Goal: Information Seeking & Learning: Learn about a topic

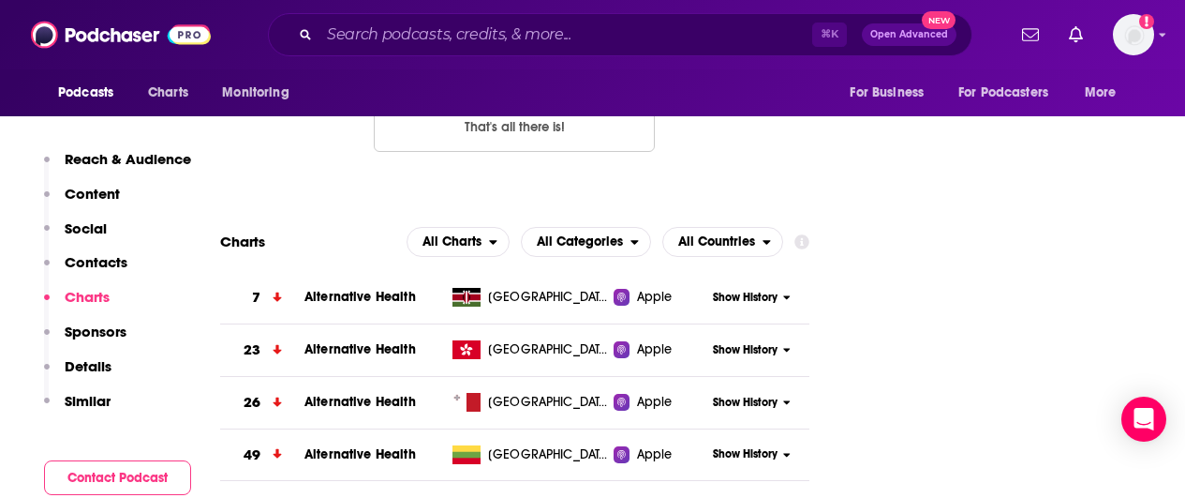
scroll to position [2037, 0]
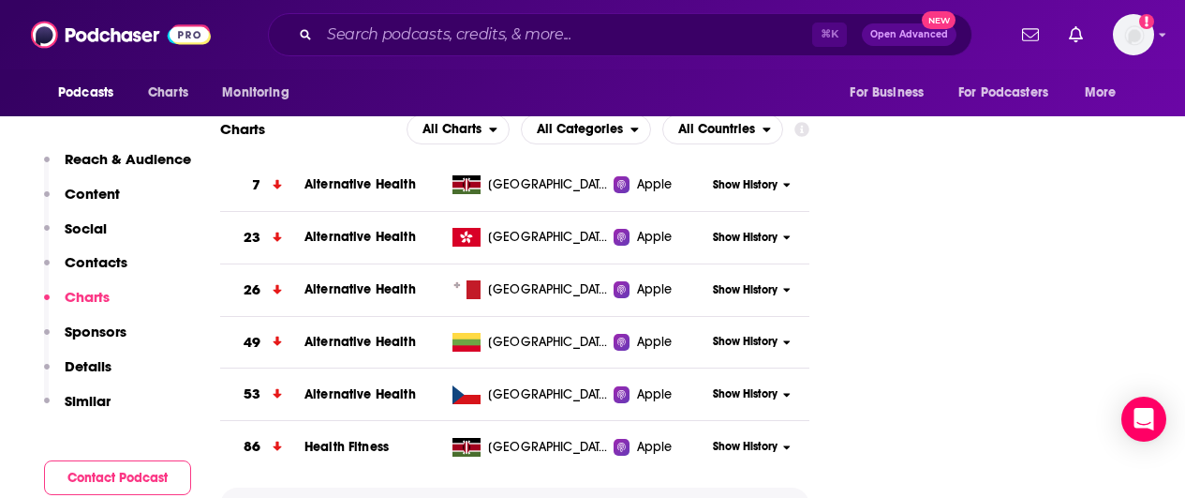
click at [535, 487] on button "Show More" at bounding box center [514, 504] width 589 height 35
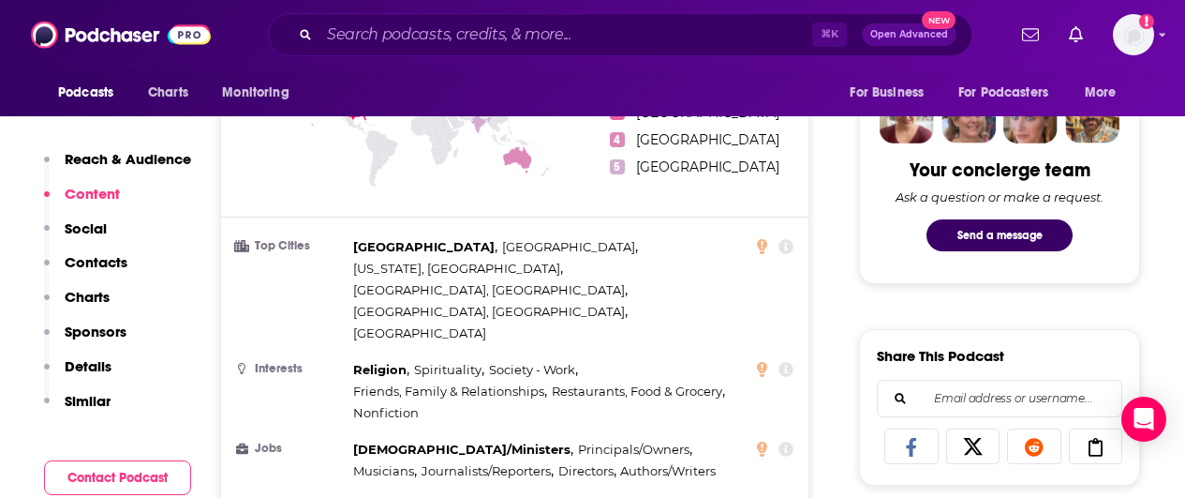
scroll to position [195, 0]
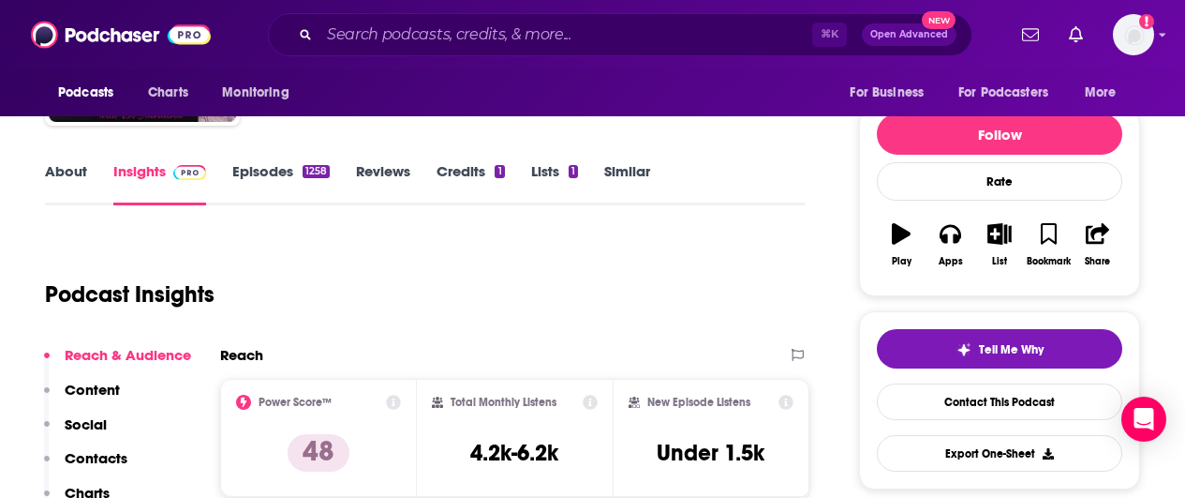
click at [269, 172] on link "Episodes 1258" at bounding box center [280, 183] width 97 height 43
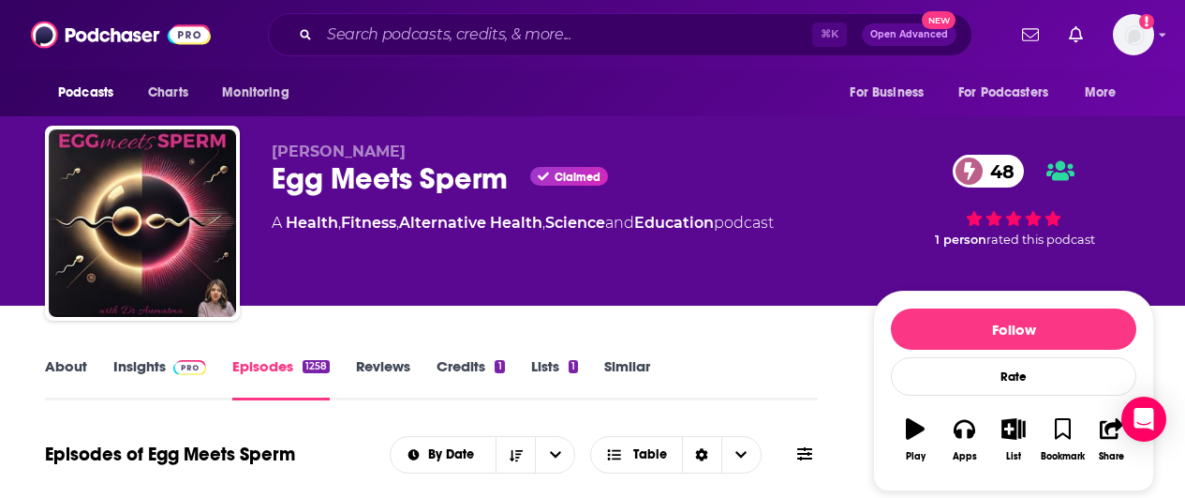
click at [155, 365] on link "Insights" at bounding box center [159, 378] width 93 height 43
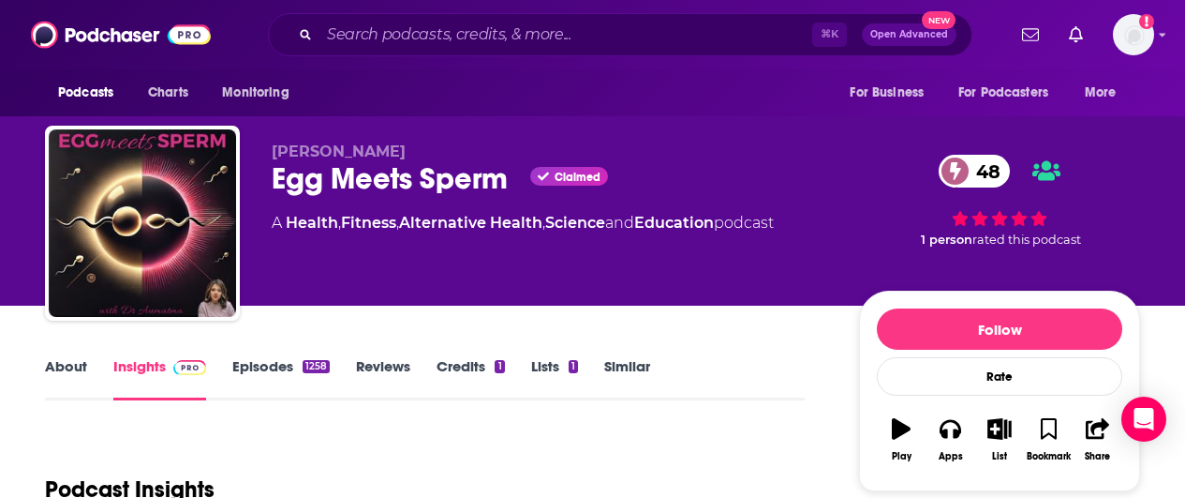
click at [70, 368] on link "About" at bounding box center [66, 378] width 42 height 43
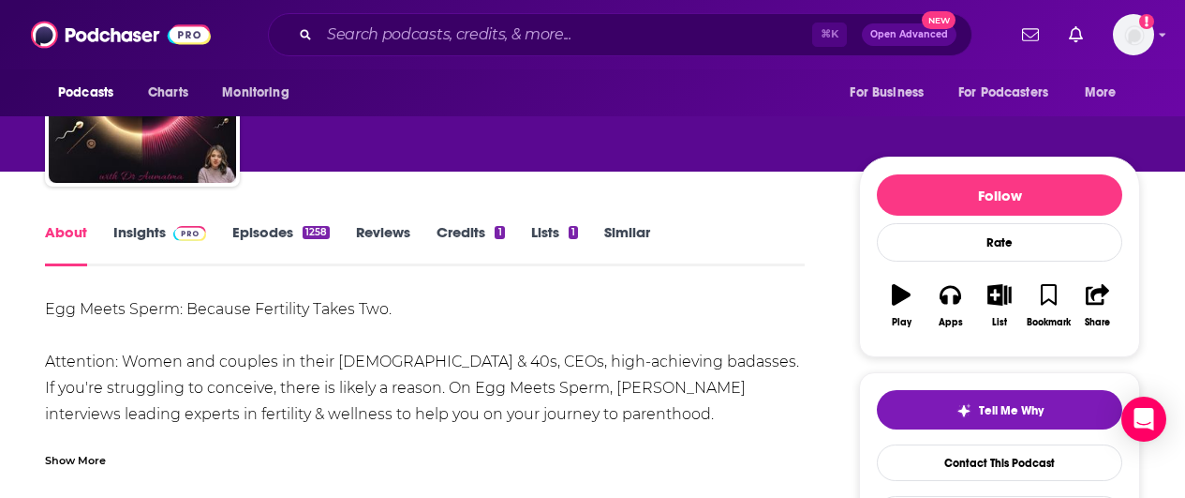
scroll to position [219, 0]
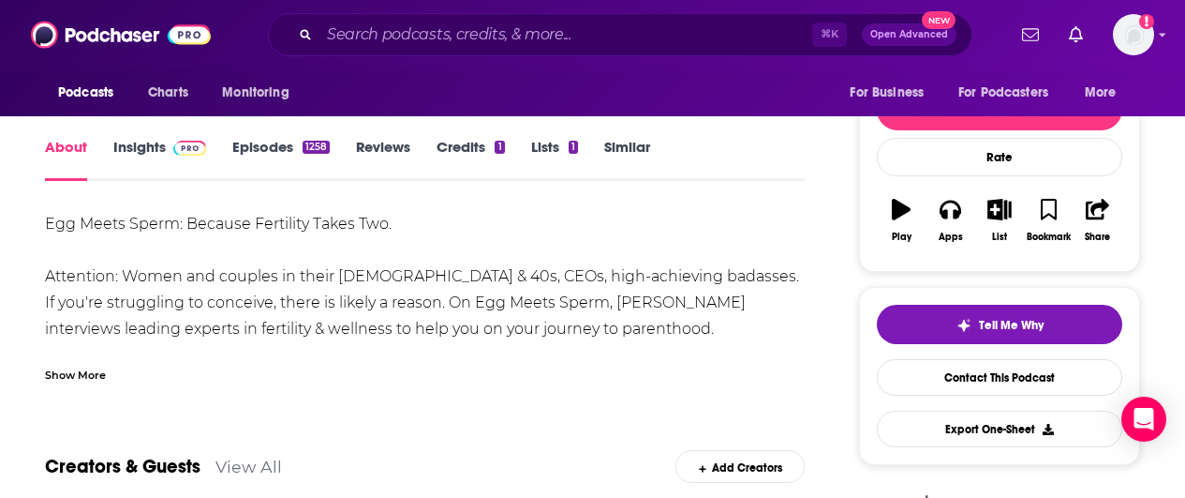
click at [69, 374] on div "Show More" at bounding box center [75, 373] width 61 height 18
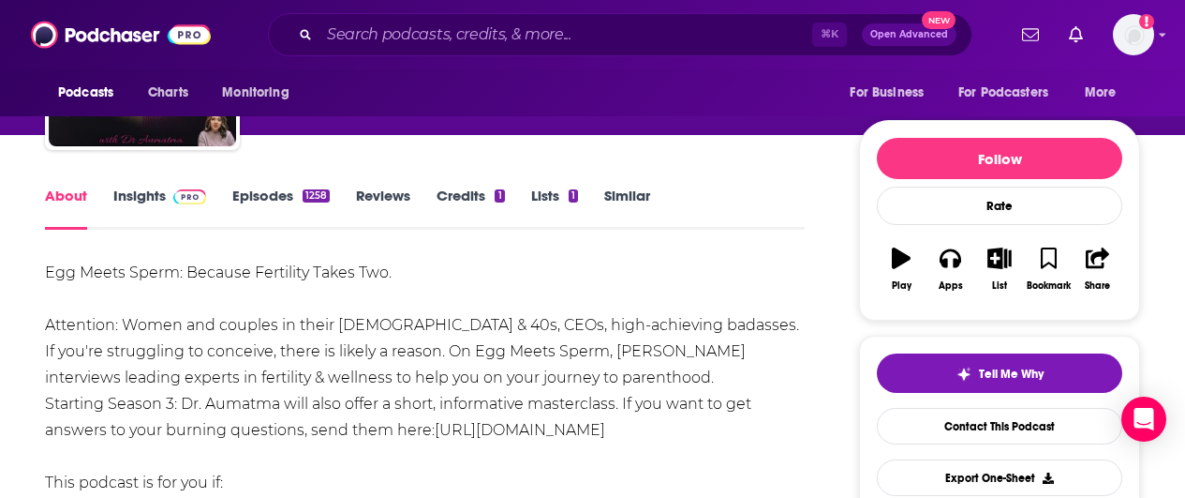
scroll to position [169, 0]
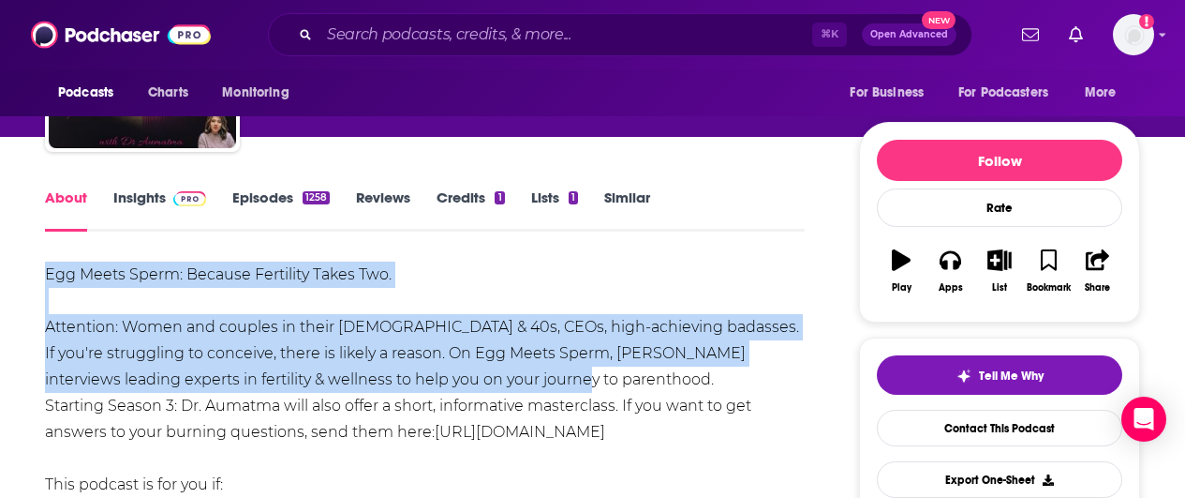
drag, startPoint x: 44, startPoint y: 273, endPoint x: 507, endPoint y: 390, distance: 477.4
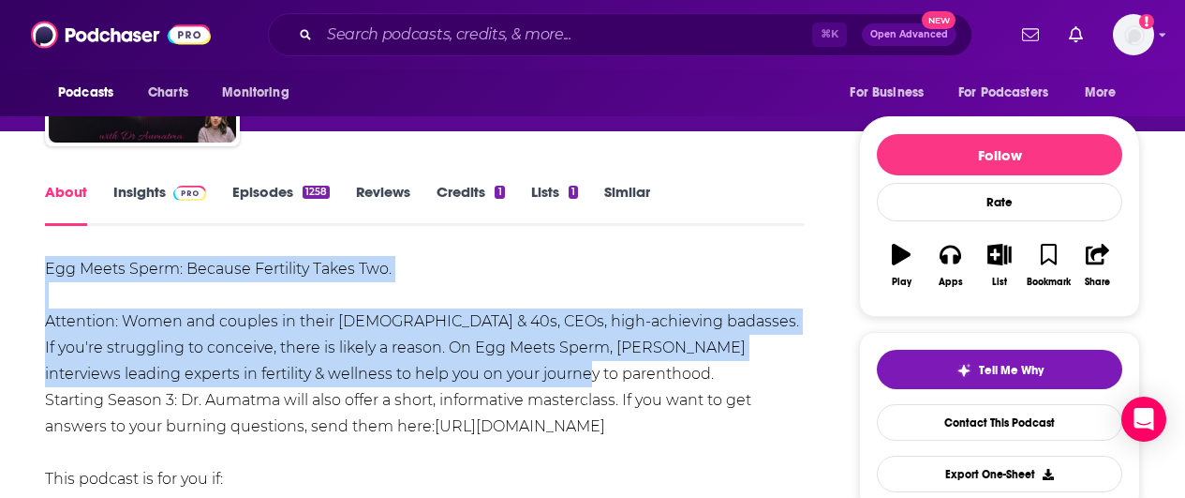
scroll to position [110, 0]
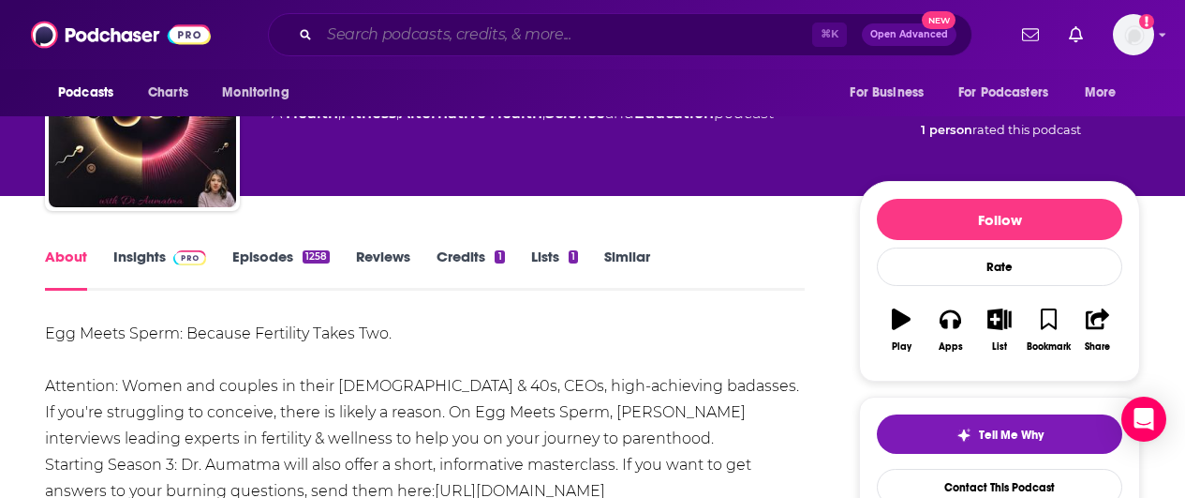
click at [530, 24] on input "Search podcasts, credits, & more..." at bounding box center [565, 35] width 493 height 30
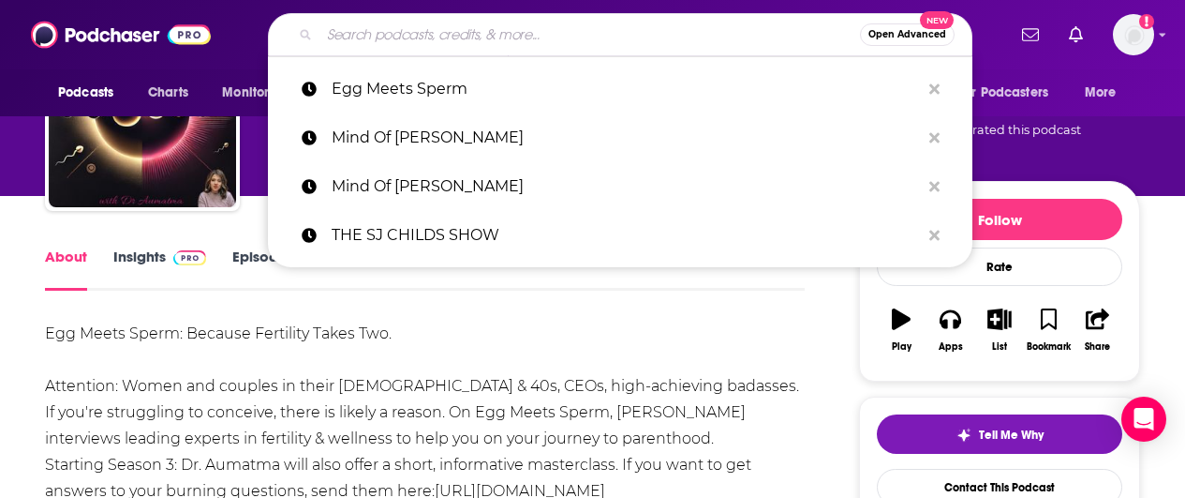
paste input "Health Youniversity Podcast"
type input "Health Youniversity Podcast"
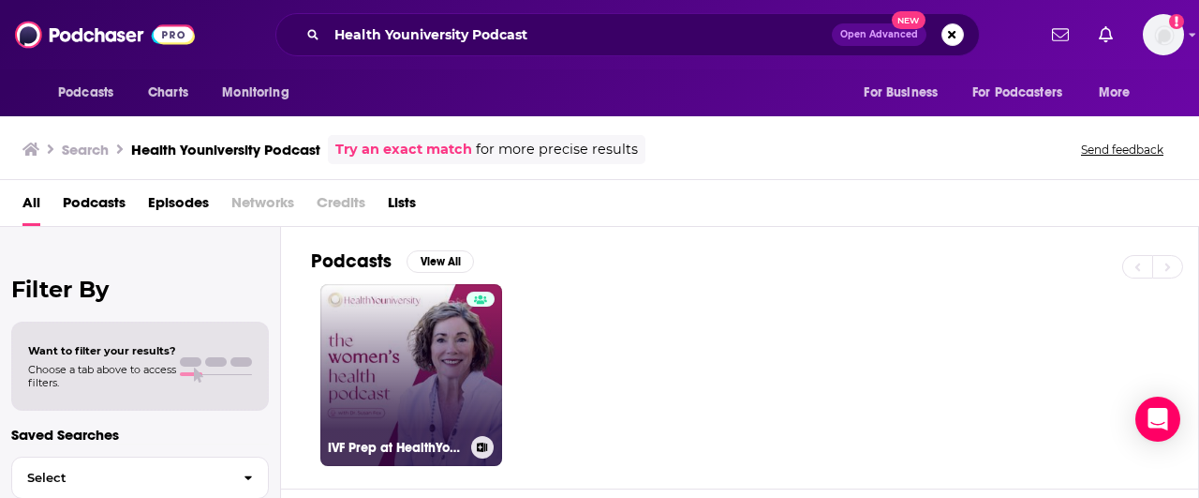
click at [417, 314] on link "IVF Prep at HealthYouniversity" at bounding box center [411, 375] width 182 height 182
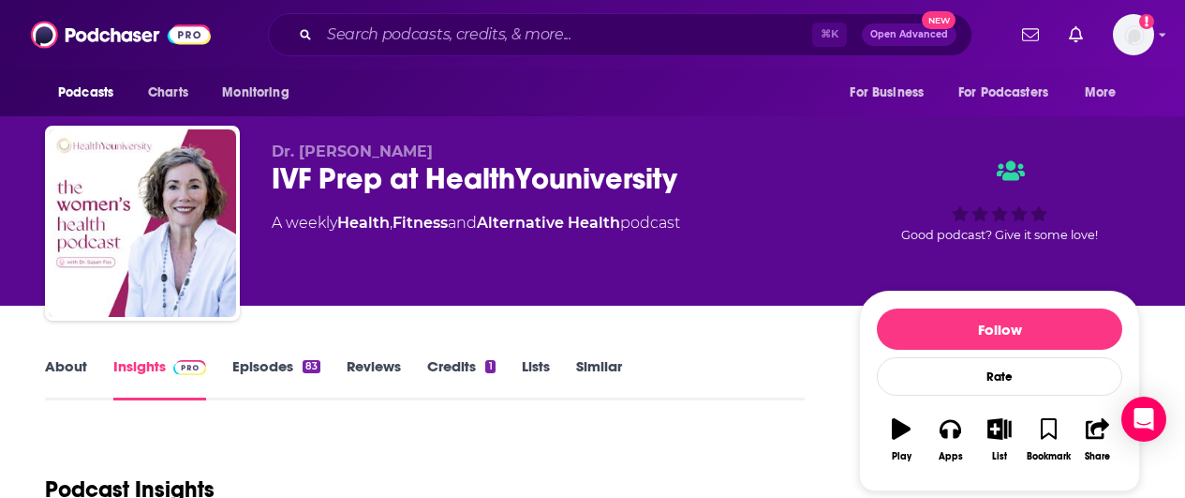
click at [85, 364] on link "About" at bounding box center [66, 378] width 42 height 43
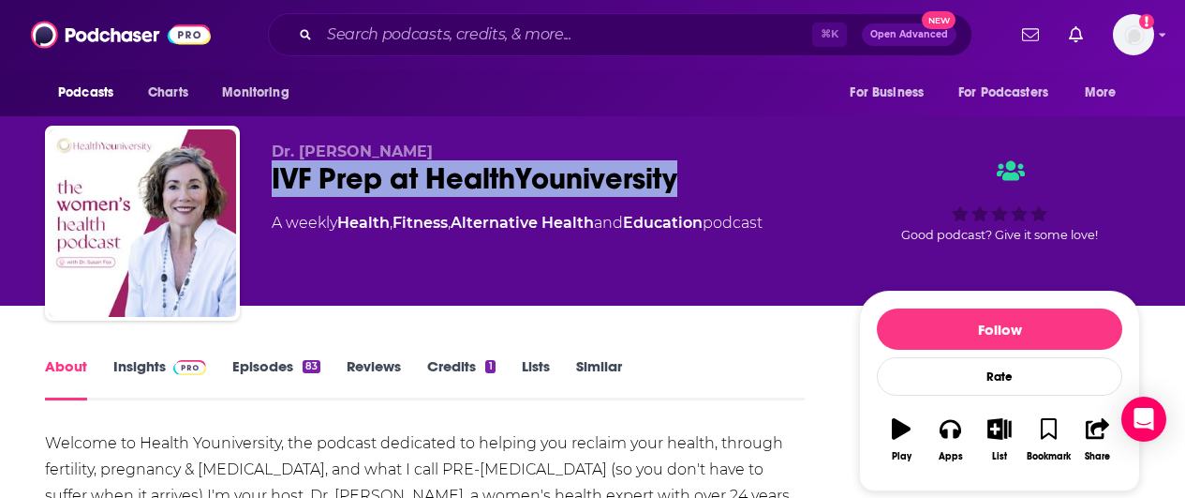
drag, startPoint x: 700, startPoint y: 184, endPoint x: 271, endPoint y: 187, distance: 429.1
click at [272, 187] on div "IVF Prep at HealthYouniversity" at bounding box center [550, 178] width 557 height 37
click at [245, 365] on link "Episodes 83" at bounding box center [276, 378] width 88 height 43
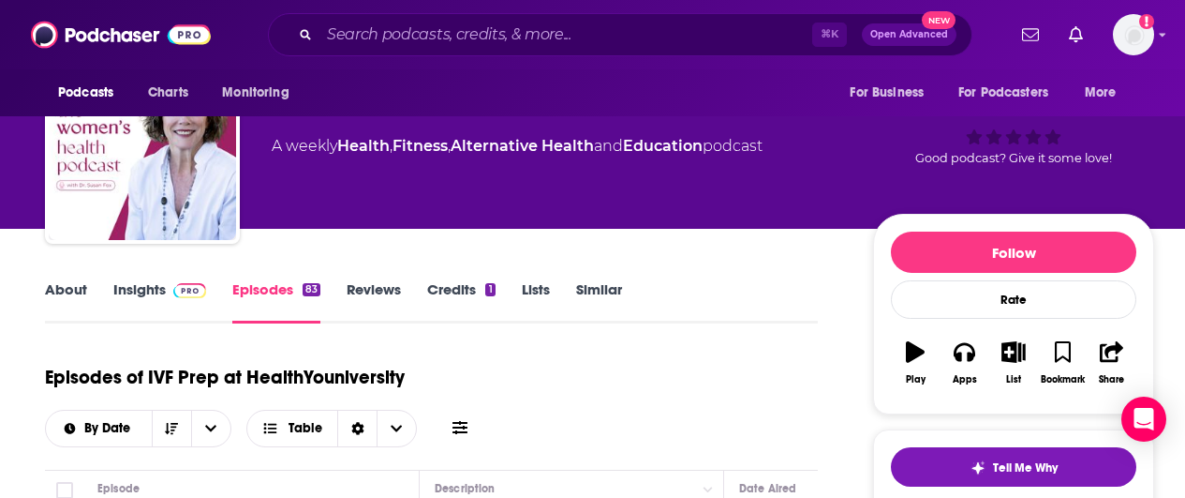
scroll to position [114, 0]
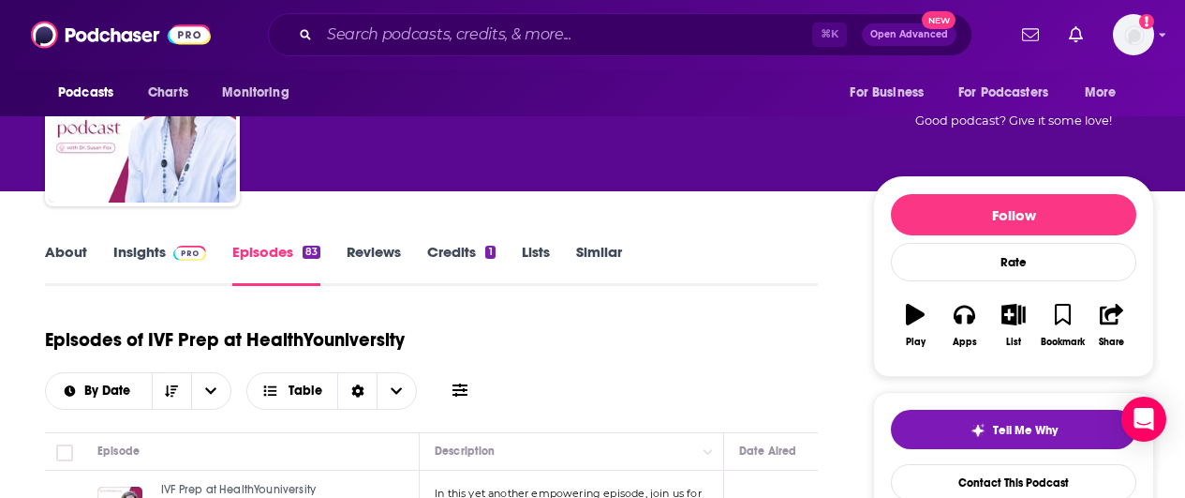
click at [166, 254] on span at bounding box center [186, 252] width 40 height 18
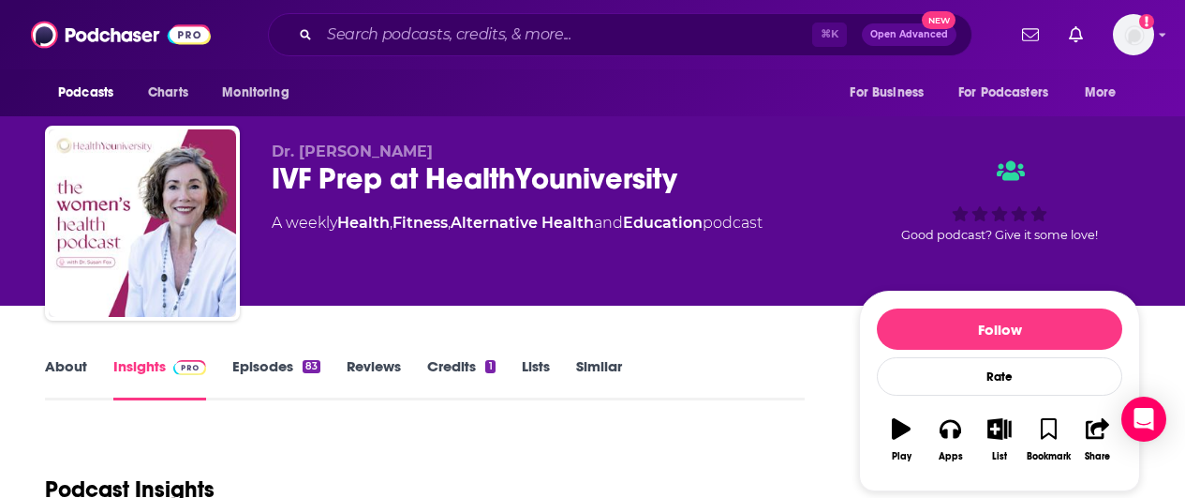
click at [252, 369] on link "Episodes 83" at bounding box center [276, 378] width 88 height 43
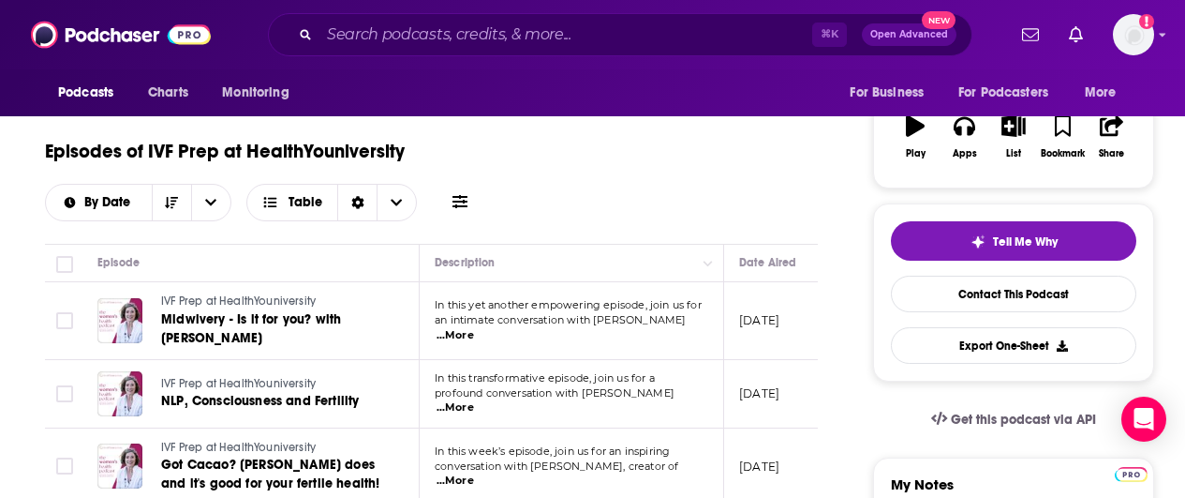
scroll to position [365, 0]
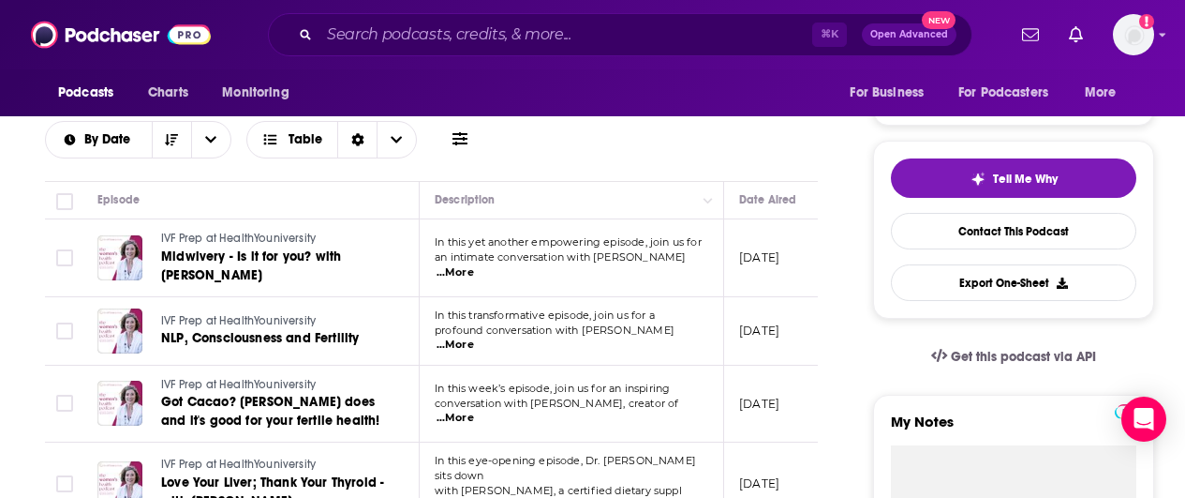
click at [574, 332] on span "profound conversation with [PERSON_NAME]" at bounding box center [555, 329] width 240 height 13
click at [474, 337] on span "...More" at bounding box center [455, 344] width 37 height 15
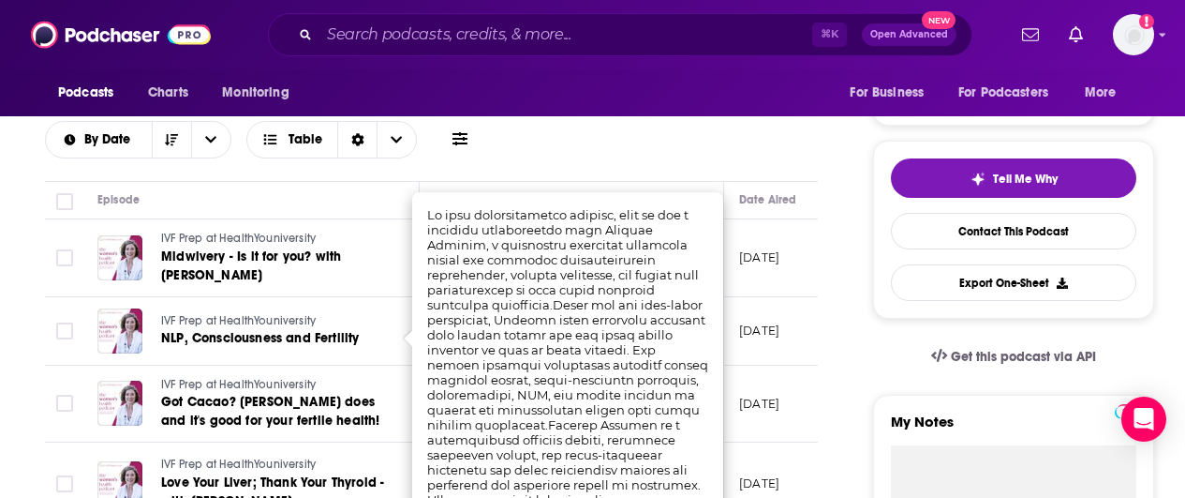
click at [704, 165] on div "Episodes of IVF Prep at HealthYouniversity By Date Table" at bounding box center [431, 123] width 773 height 117
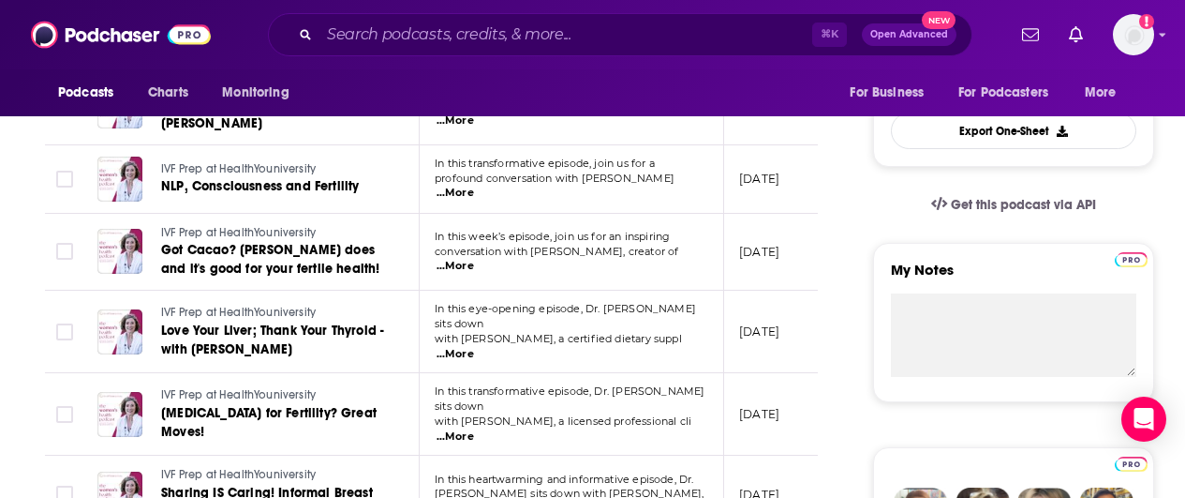
scroll to position [518, 0]
click at [474, 346] on span "...More" at bounding box center [455, 353] width 37 height 15
drag, startPoint x: 499, startPoint y: 78, endPoint x: 625, endPoint y: 125, distance: 134.0
click at [474, 428] on span "...More" at bounding box center [455, 435] width 37 height 15
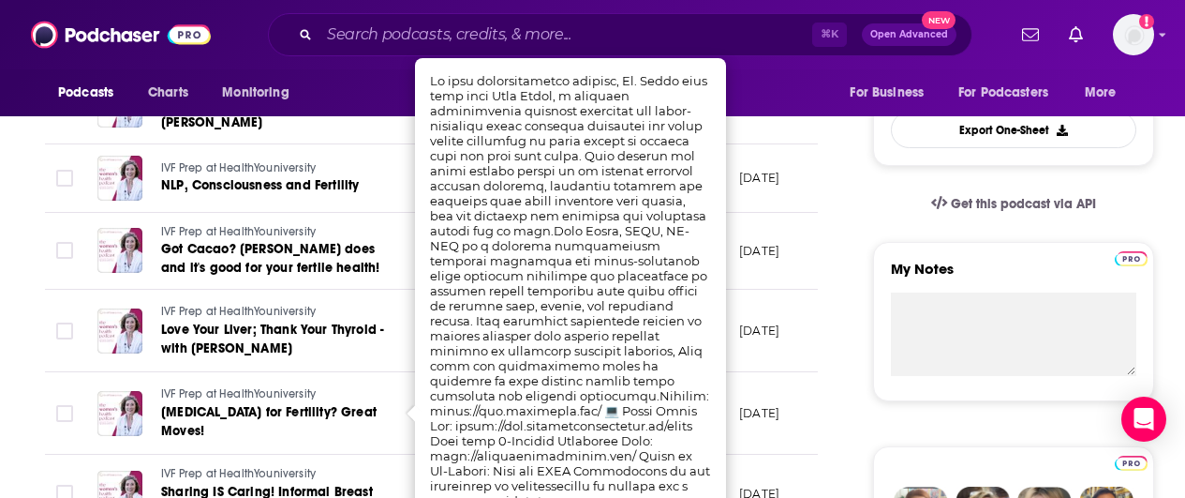
click at [342, 129] on link "Midwivery - Is it for you? with [PERSON_NAME]" at bounding box center [273, 113] width 225 height 37
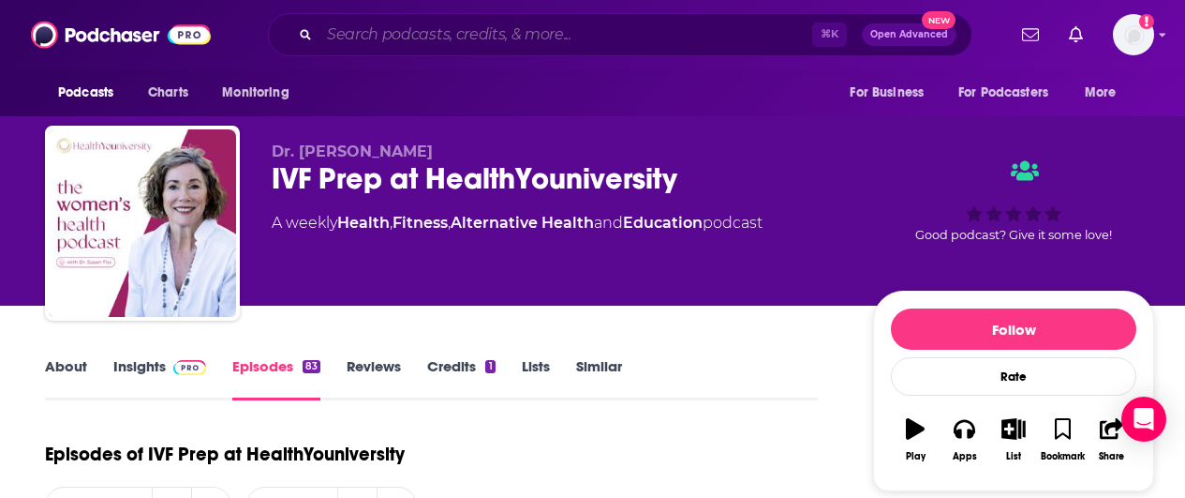
click at [541, 42] on input "Search podcasts, credits, & more..." at bounding box center [565, 35] width 493 height 30
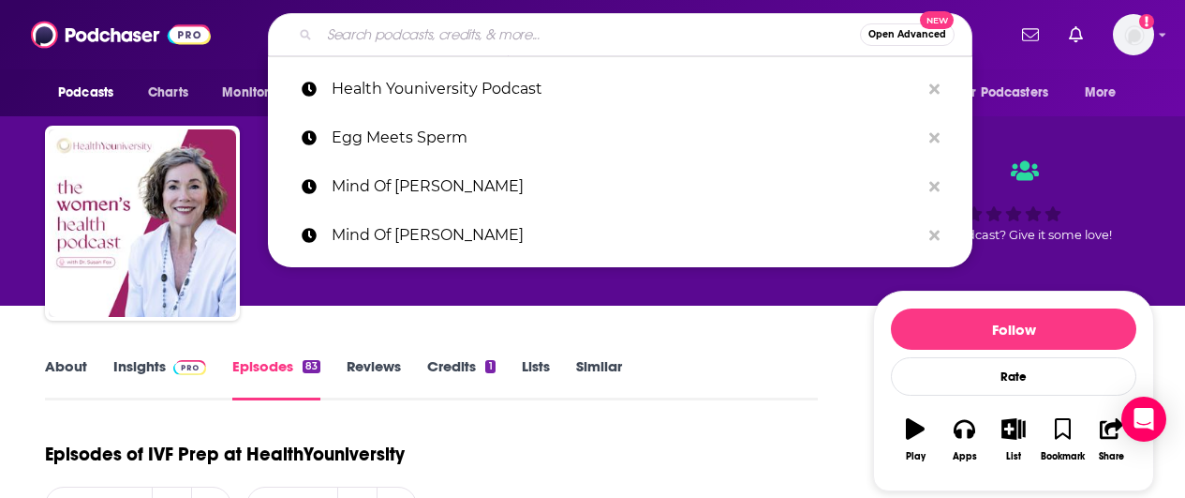
paste input "THE SJ CHILDS SHOW"
type input "THE SJ CHILDS SHOW"
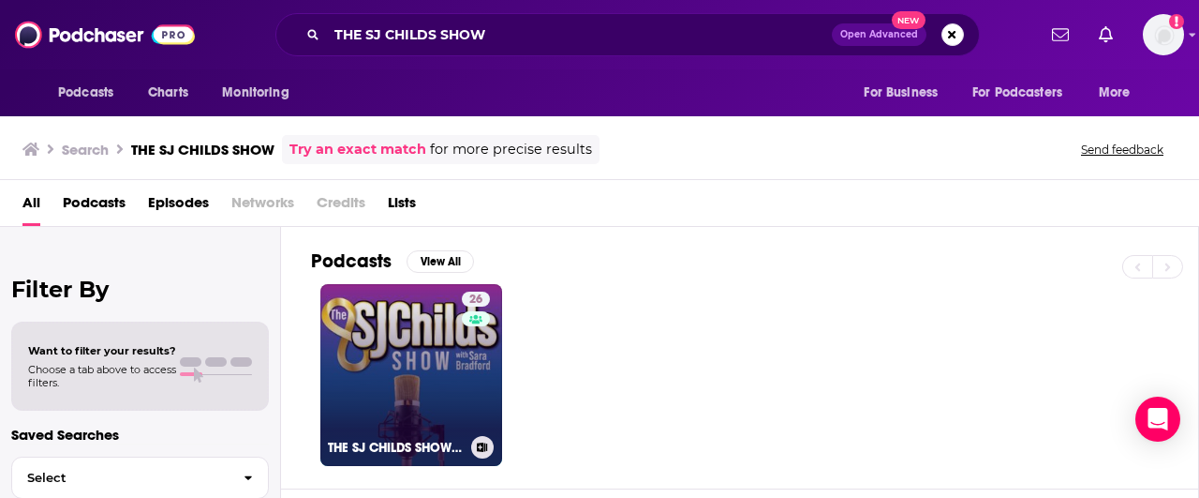
click at [423, 382] on link "26 THE SJ CHILDS SHOW-Building a Community of Inclusion" at bounding box center [411, 375] width 182 height 182
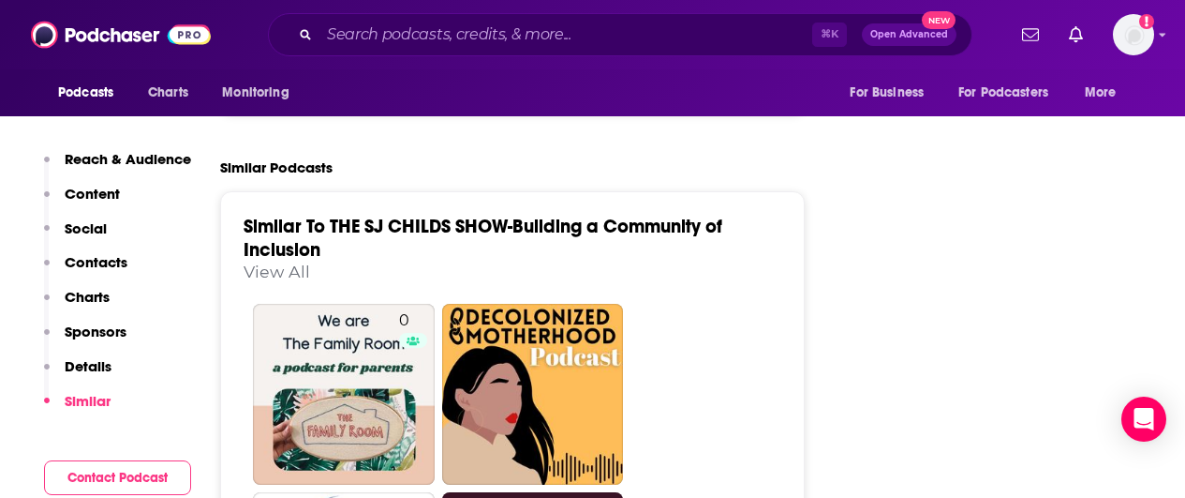
scroll to position [2727, 0]
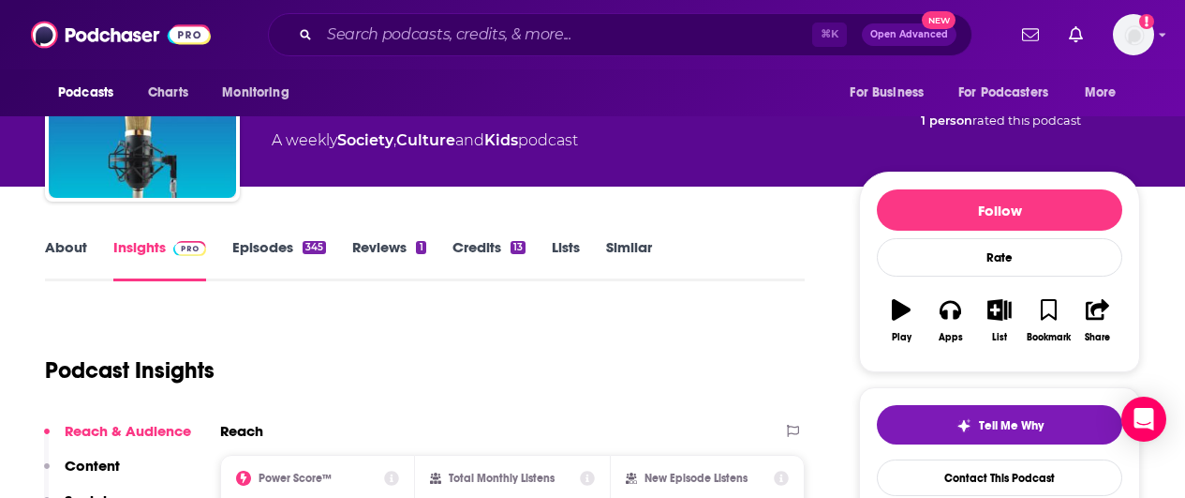
scroll to position [0, 0]
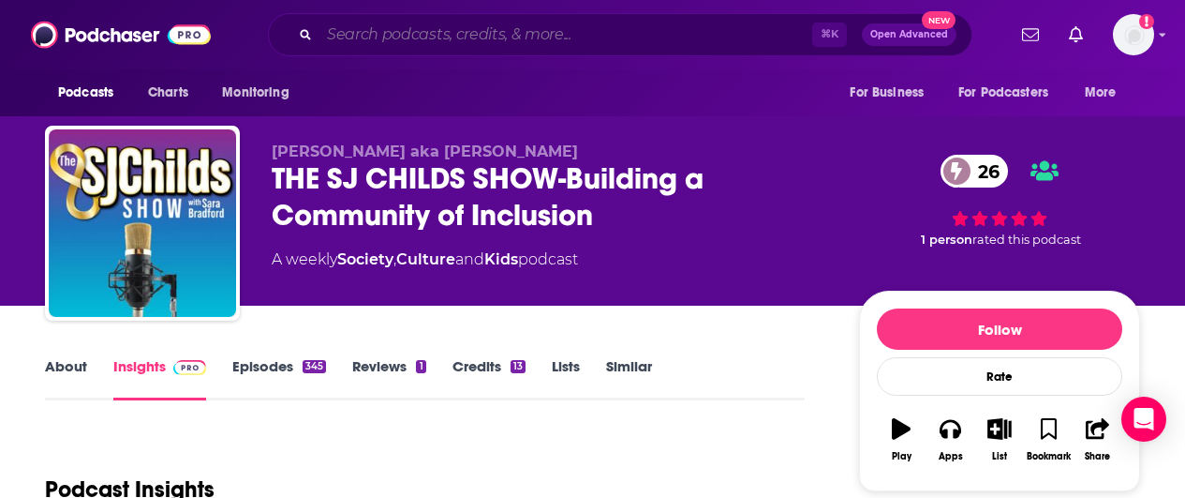
click at [498, 38] on input "Search podcasts, credits, & more..." at bounding box center [565, 35] width 493 height 30
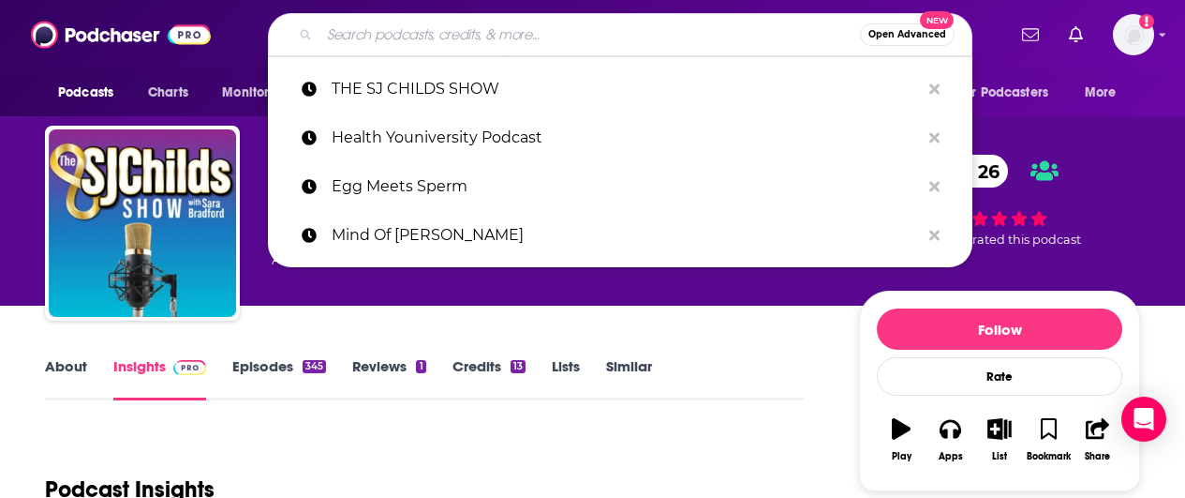
paste input "The Mind Of [PERSON_NAME] Show"
type input "The Mind Of [PERSON_NAME] Show"
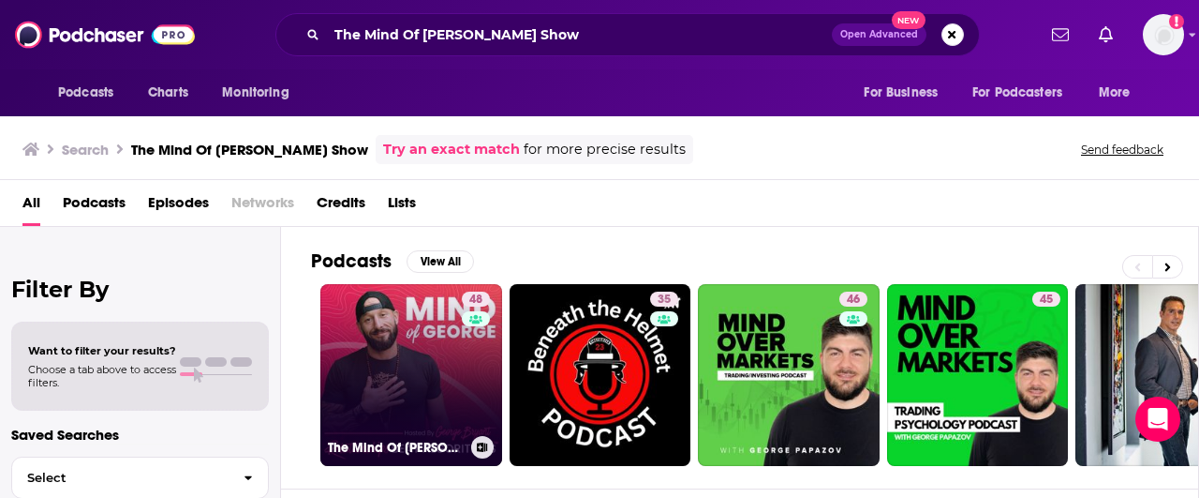
click at [435, 350] on link "48 The Mind Of [PERSON_NAME] Show" at bounding box center [411, 375] width 182 height 182
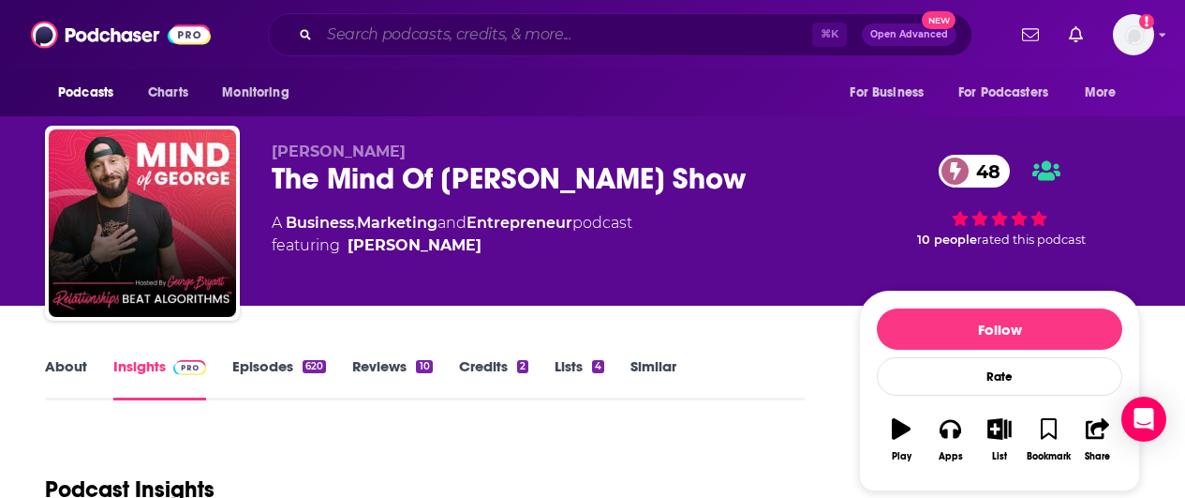
click at [517, 33] on input "Search podcasts, credits, & more..." at bounding box center [565, 35] width 493 height 30
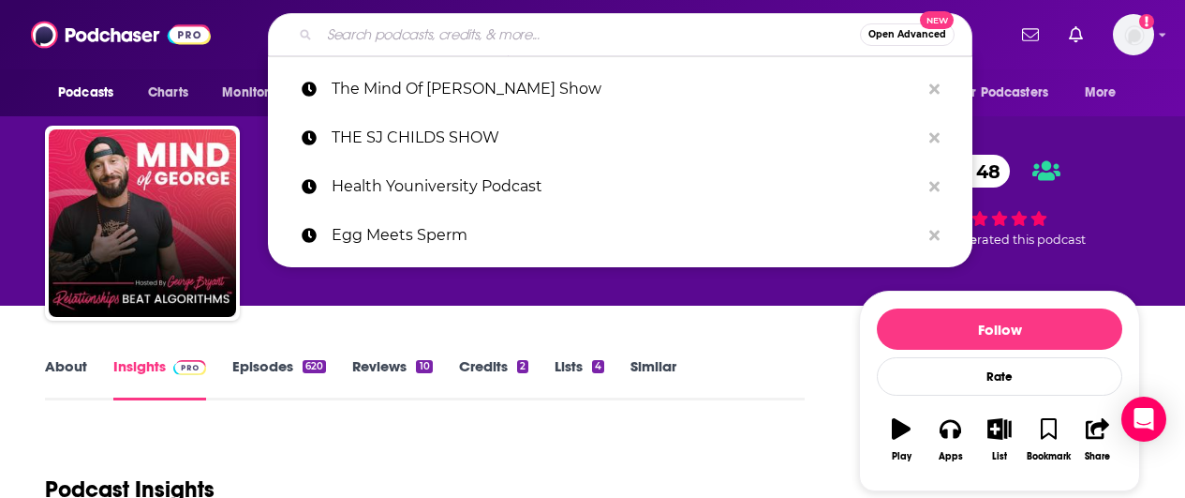
paste input "Don't Mind Me, I'm Different!"
type input "Don't Mind Me, I'm Different!"
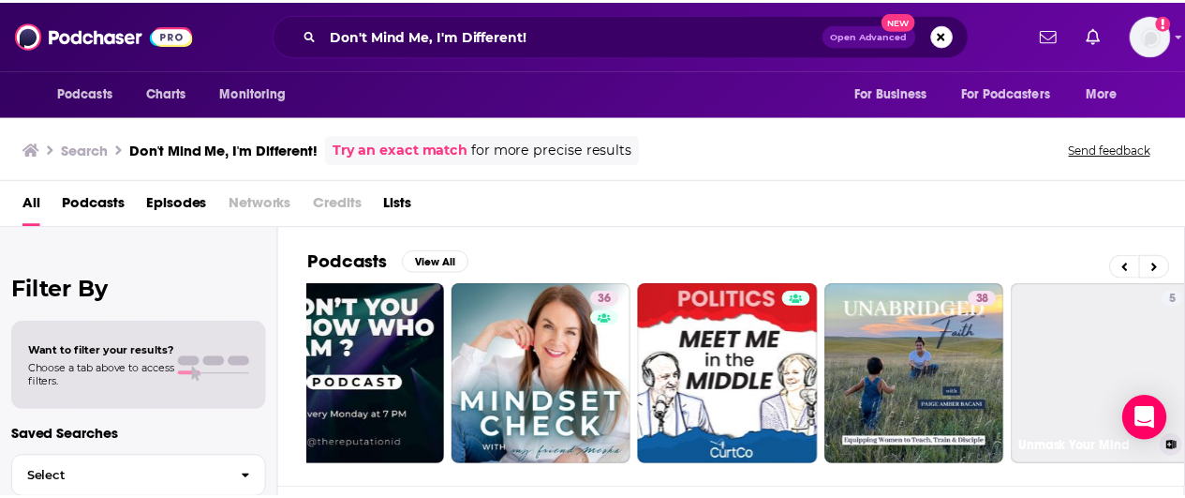
scroll to position [0, 433]
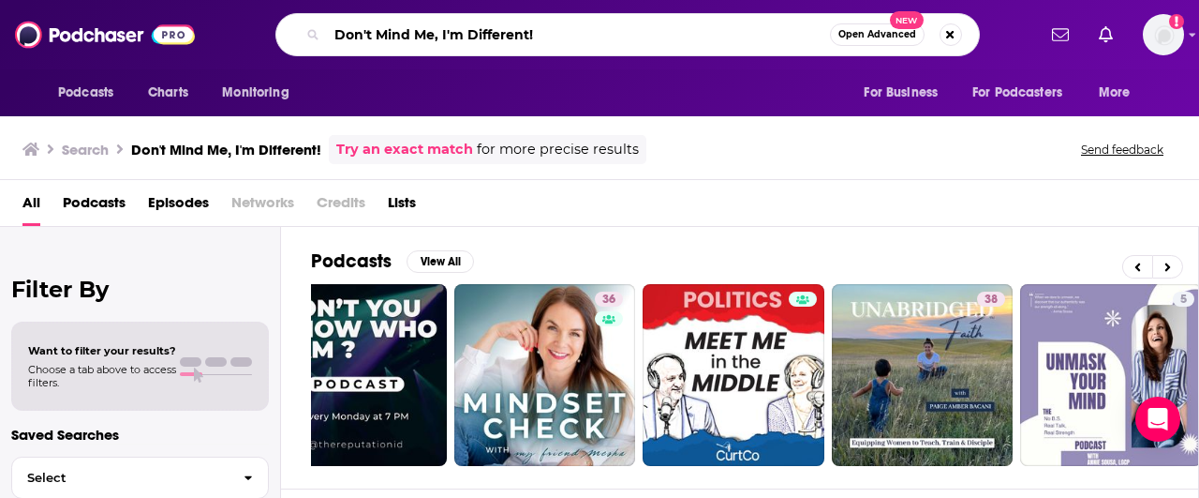
click at [463, 33] on input "Don't Mind Me, I'm Different!" at bounding box center [578, 35] width 503 height 30
paste input "Just Have [MEDICAL_DATA]!"
type input "Don't Mind Me, I Just Have [MEDICAL_DATA]!"
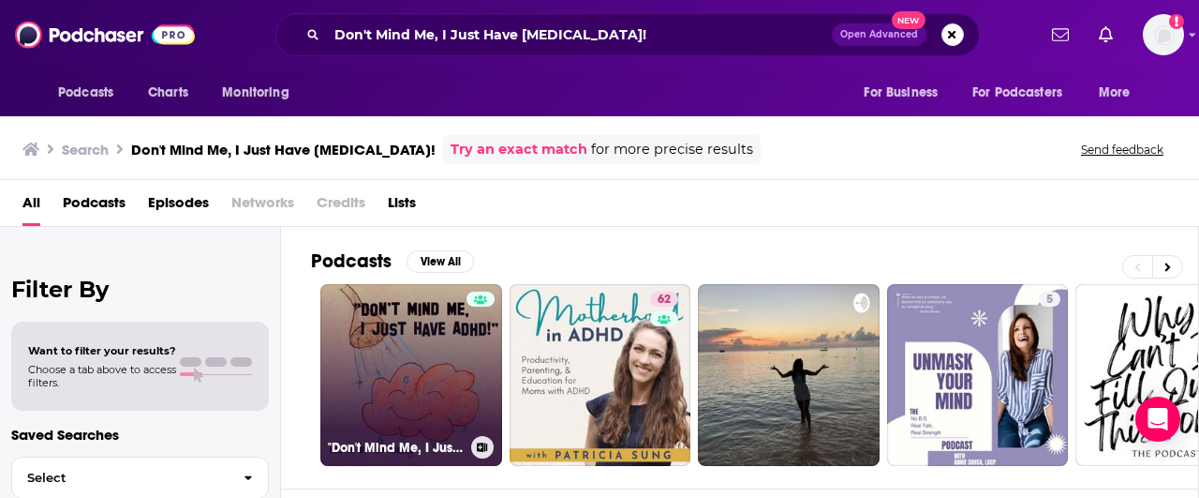
click at [370, 354] on link ""Don't Mind Me, I Just Have [MEDICAL_DATA]!"" at bounding box center [411, 375] width 182 height 182
